Goal: Find contact information: Find contact information

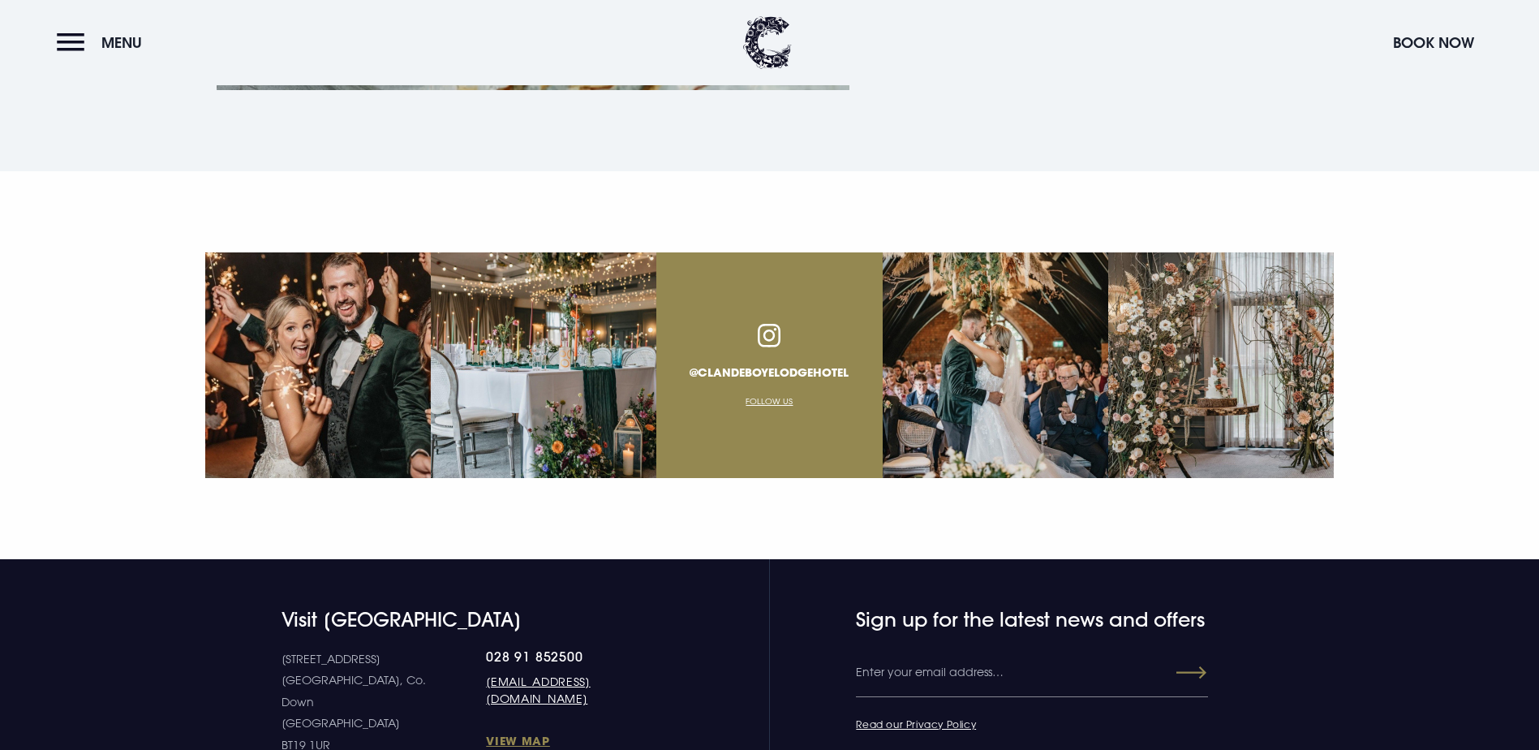
scroll to position [5866, 0]
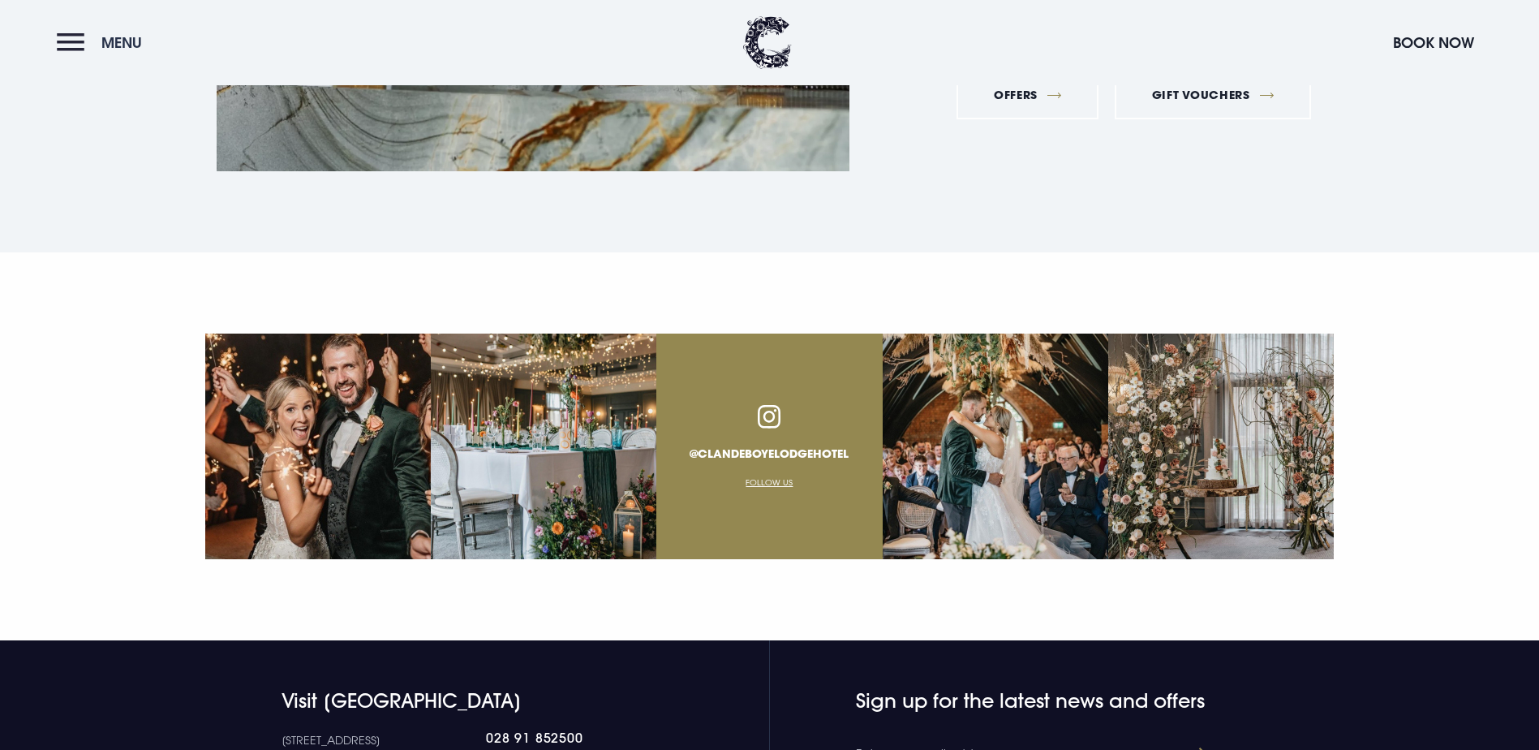
click at [77, 37] on button "Menu" at bounding box center [103, 42] width 93 height 35
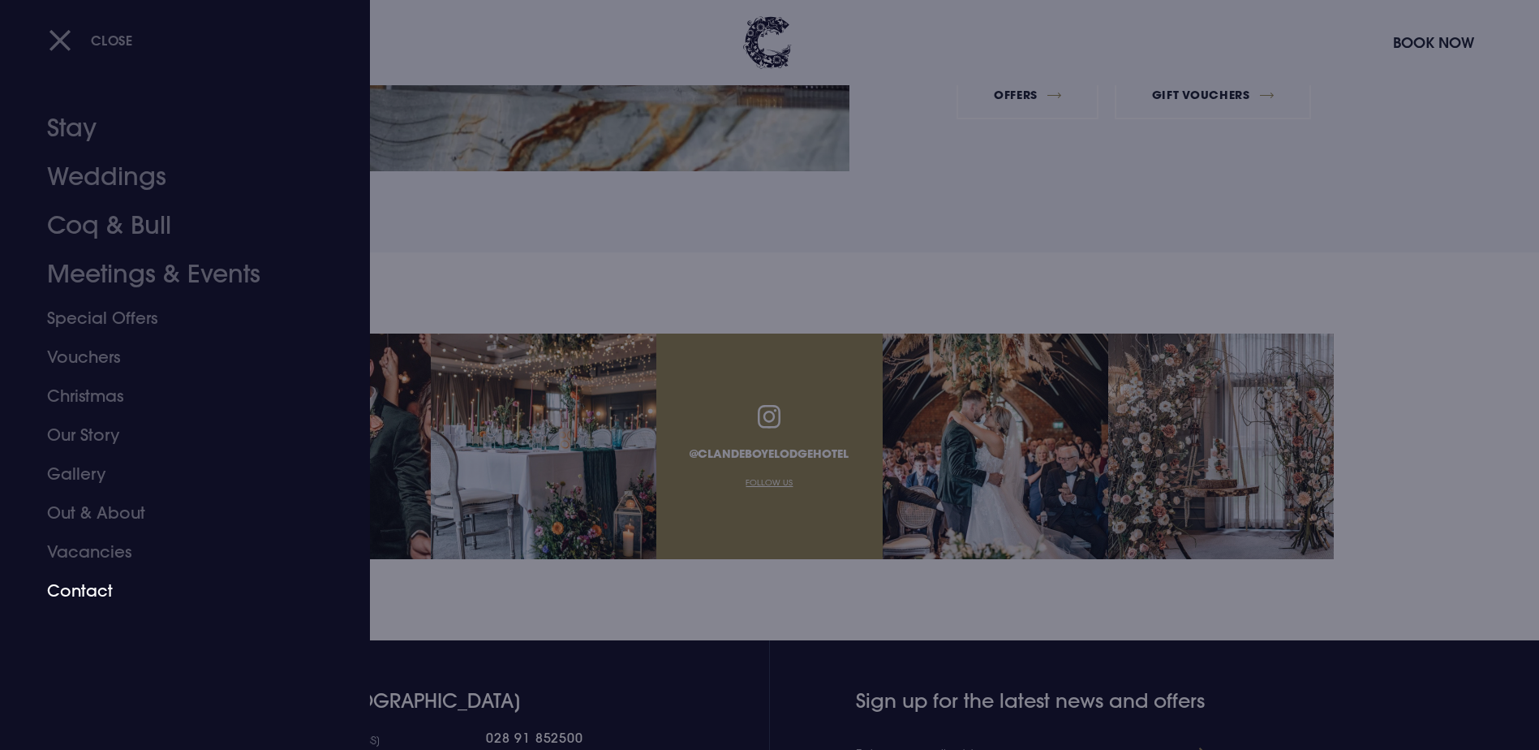
click at [77, 586] on link "Contact" at bounding box center [175, 590] width 256 height 39
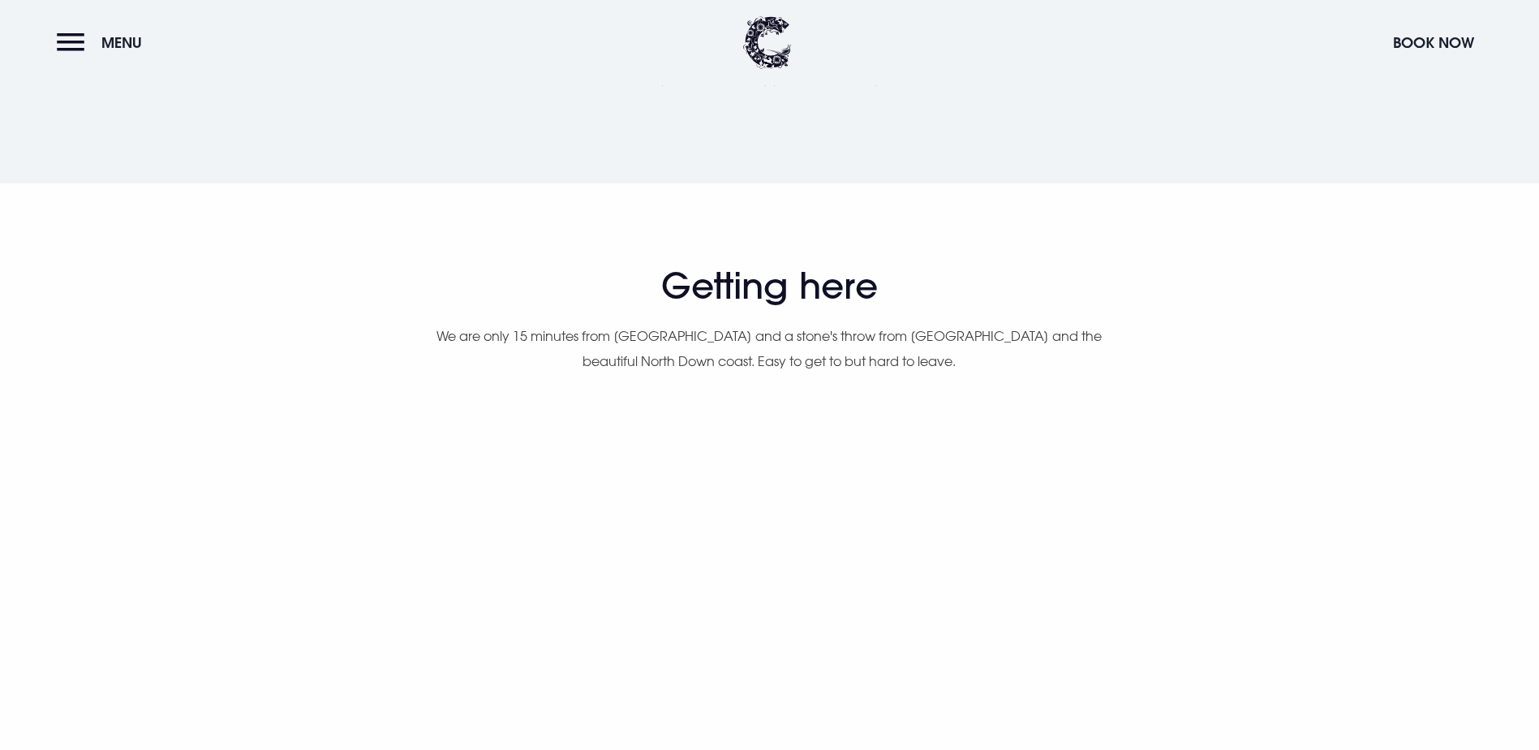
scroll to position [649, 0]
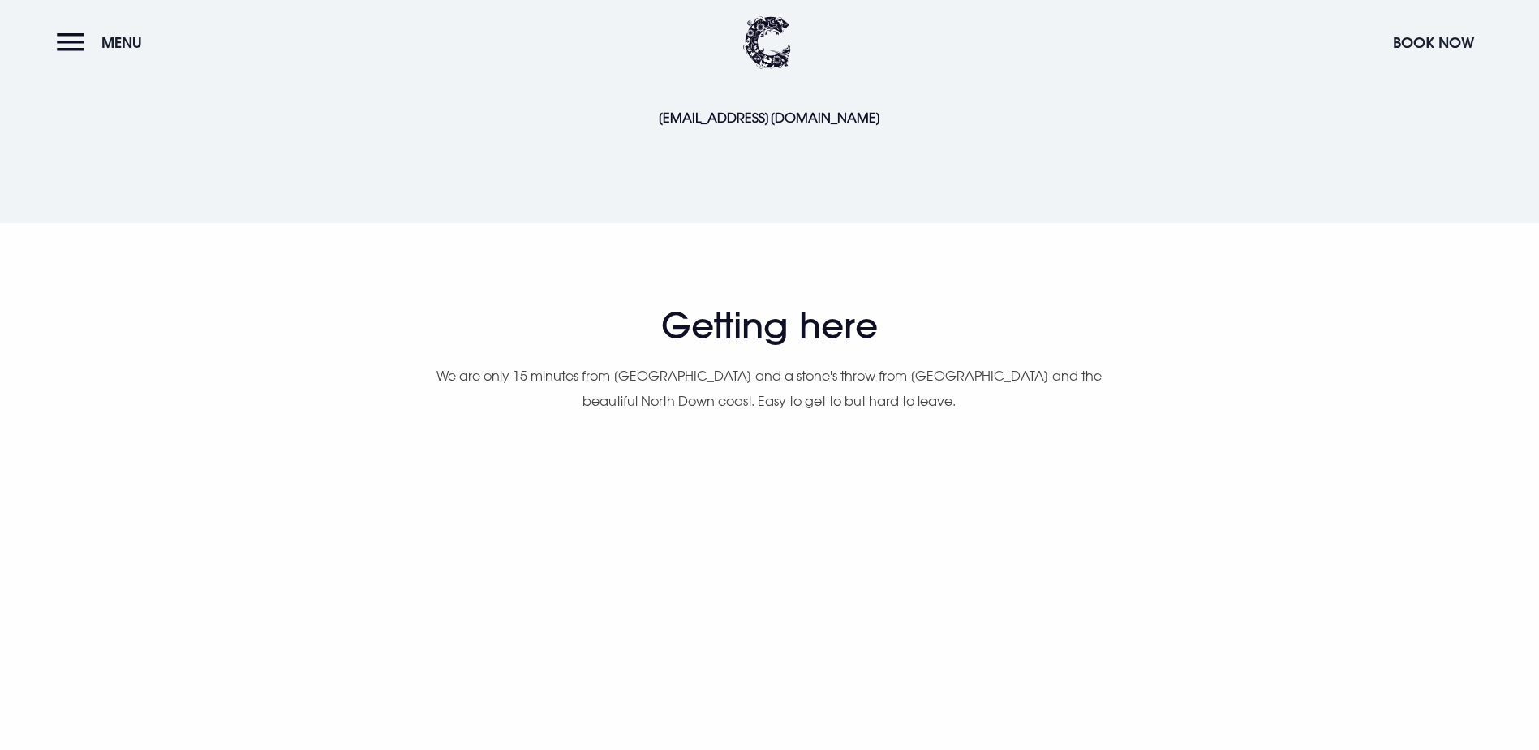
click at [737, 126] on link "[EMAIL_ADDRESS][DOMAIN_NAME]" at bounding box center [769, 118] width 223 height 16
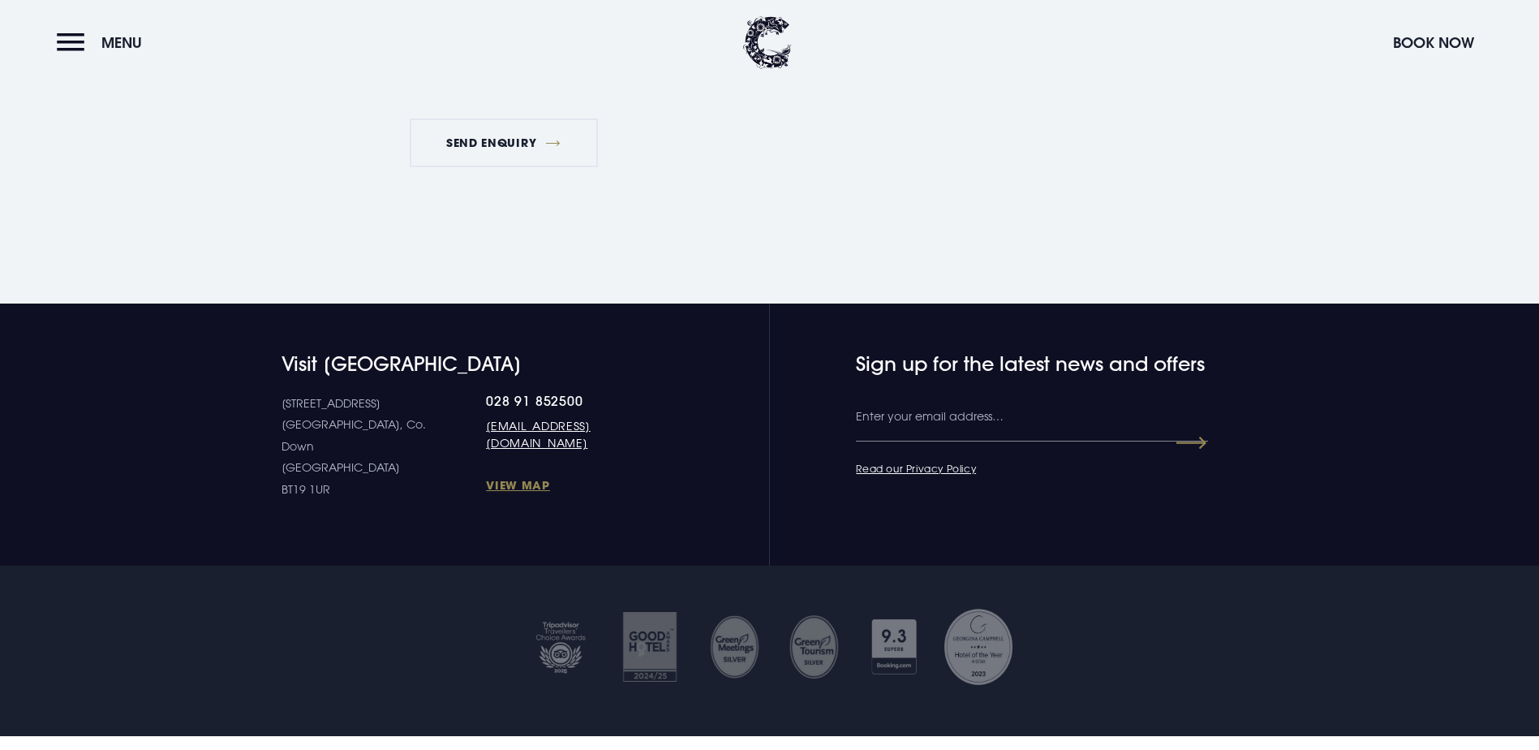
scroll to position [2515, 0]
